Goal: Information Seeking & Learning: Learn about a topic

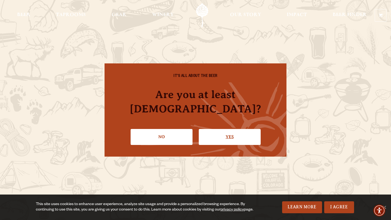
click at [208, 129] on link "Yes" at bounding box center [230, 137] width 62 height 16
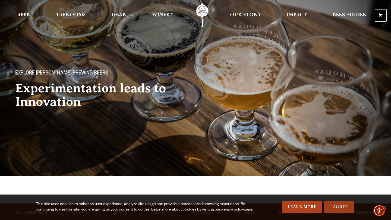
click at [325, 181] on link "I Agree" at bounding box center [339, 208] width 30 height 12
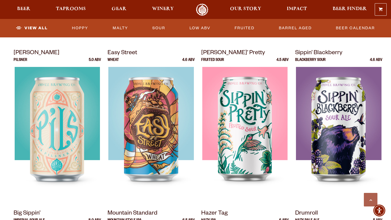
scroll to position [379, 0]
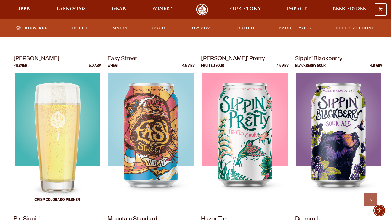
click at [67, 124] on img at bounding box center [57, 141] width 85 height 136
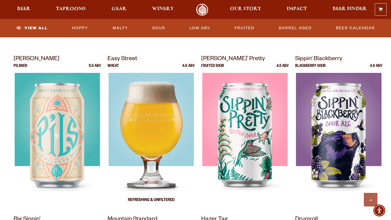
click at [159, 124] on img at bounding box center [150, 141] width 85 height 136
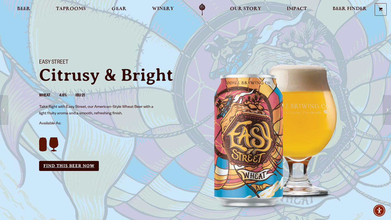
click at [79, 165] on link "Find this Beer Now" at bounding box center [69, 166] width 60 height 10
